Goal: Task Accomplishment & Management: Use online tool/utility

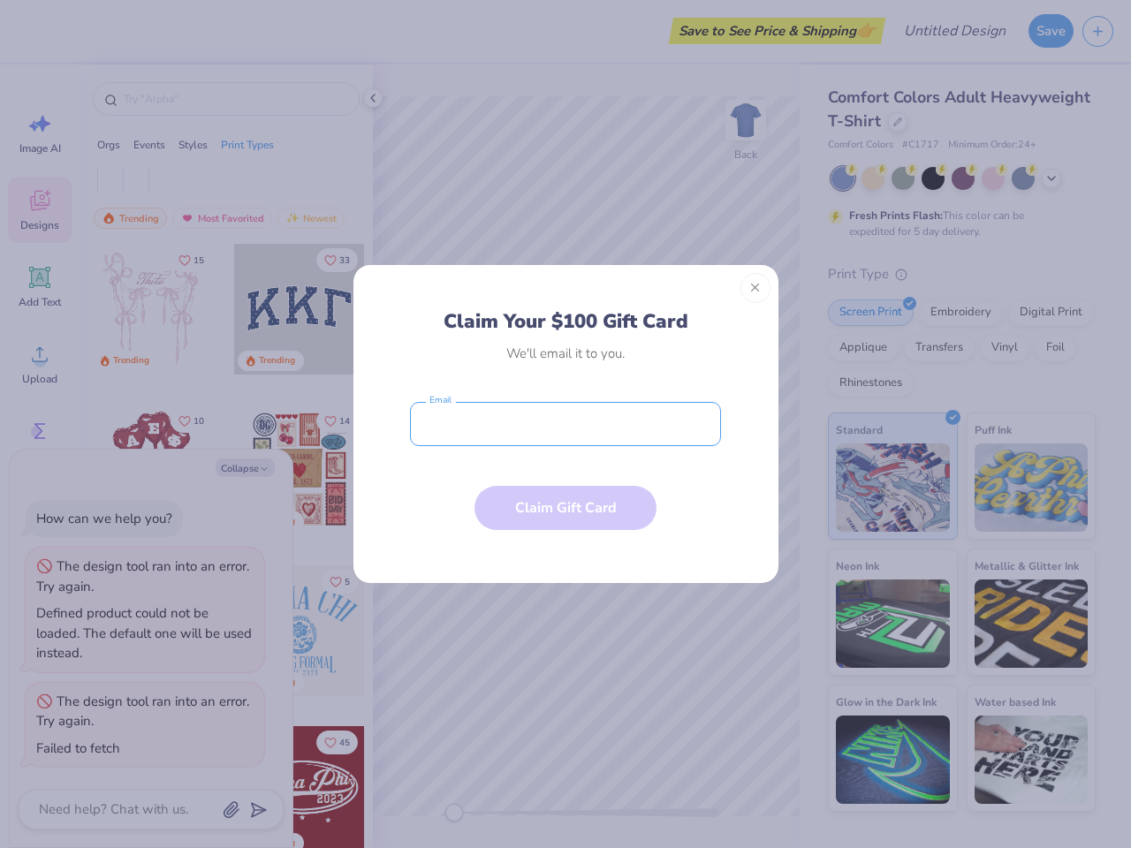
type textarea "x"
click at [565, 424] on input "email" at bounding box center [565, 424] width 311 height 44
click at [755, 288] on button "Close" at bounding box center [755, 288] width 30 height 30
